Goal: Obtain resource: Download file/media

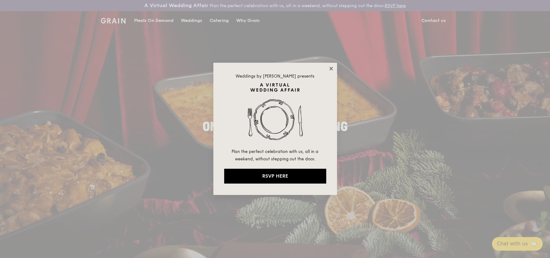
click at [331, 68] on icon at bounding box center [330, 68] width 3 height 3
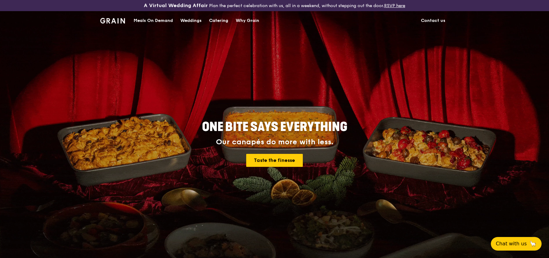
click at [147, 19] on div "Meals On Demand" at bounding box center [153, 20] width 39 height 19
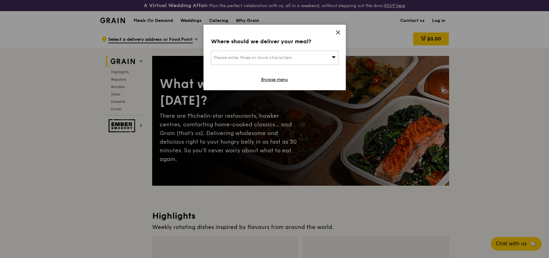
click at [312, 58] on div "Please enter three or more characters" at bounding box center [274, 58] width 127 height 14
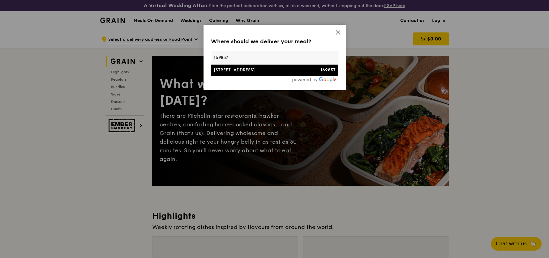
type input "169857"
click at [297, 71] on div "8 College Road" at bounding box center [260, 70] width 92 height 6
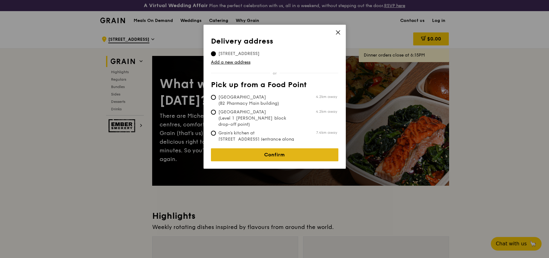
click at [292, 149] on link "Confirm" at bounding box center [274, 154] width 127 height 13
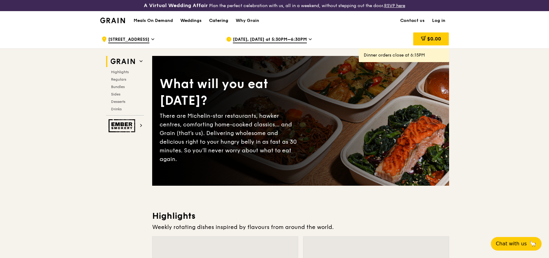
click at [220, 16] on div "Catering" at bounding box center [218, 20] width 19 height 19
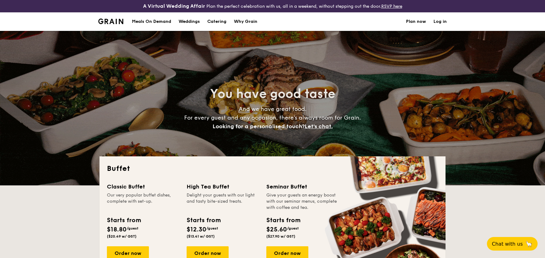
select select
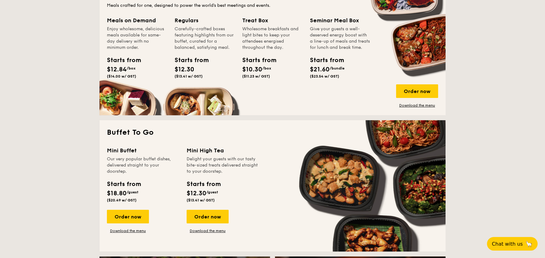
scroll to position [216, 0]
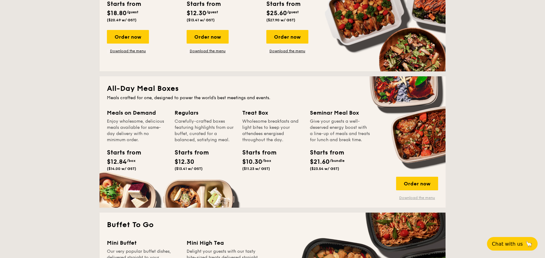
click at [423, 197] on link "Download the menu" at bounding box center [417, 197] width 42 height 5
